Goal: Navigation & Orientation: Find specific page/section

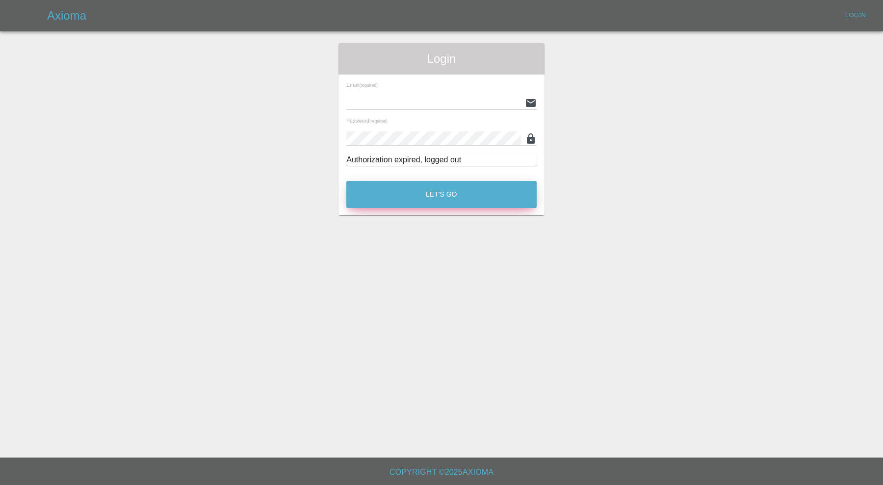
type input "carl.ainsworth@axioma.co.uk"
click at [487, 195] on button "Let's Go" at bounding box center [441, 194] width 190 height 27
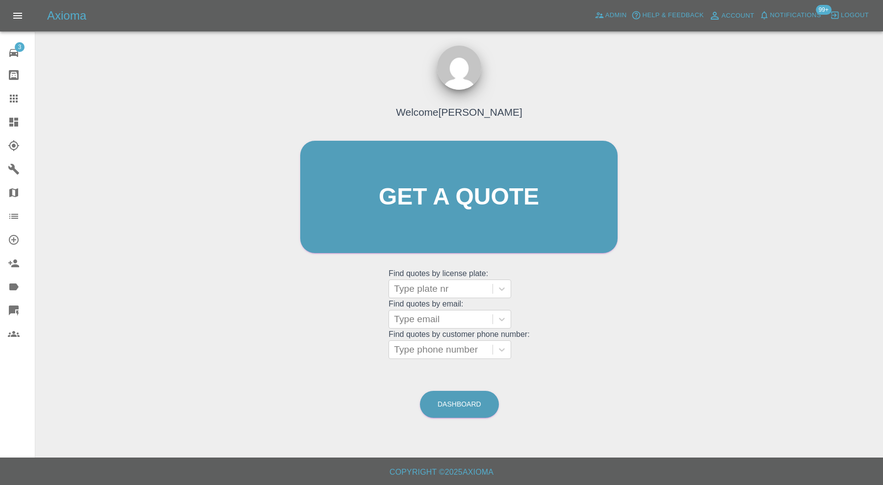
click at [24, 111] on link "Dashboard" at bounding box center [17, 122] width 35 height 24
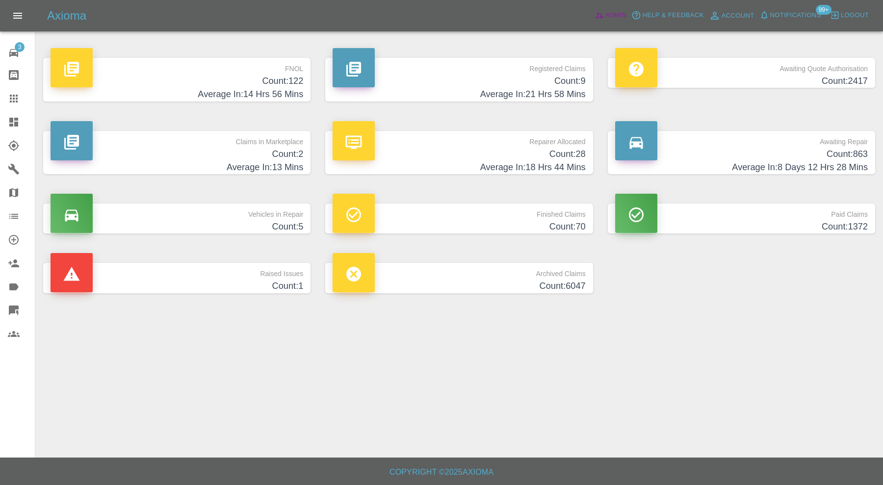
click at [604, 14] on link "Admin" at bounding box center [610, 15] width 37 height 15
